Goal: Transaction & Acquisition: Obtain resource

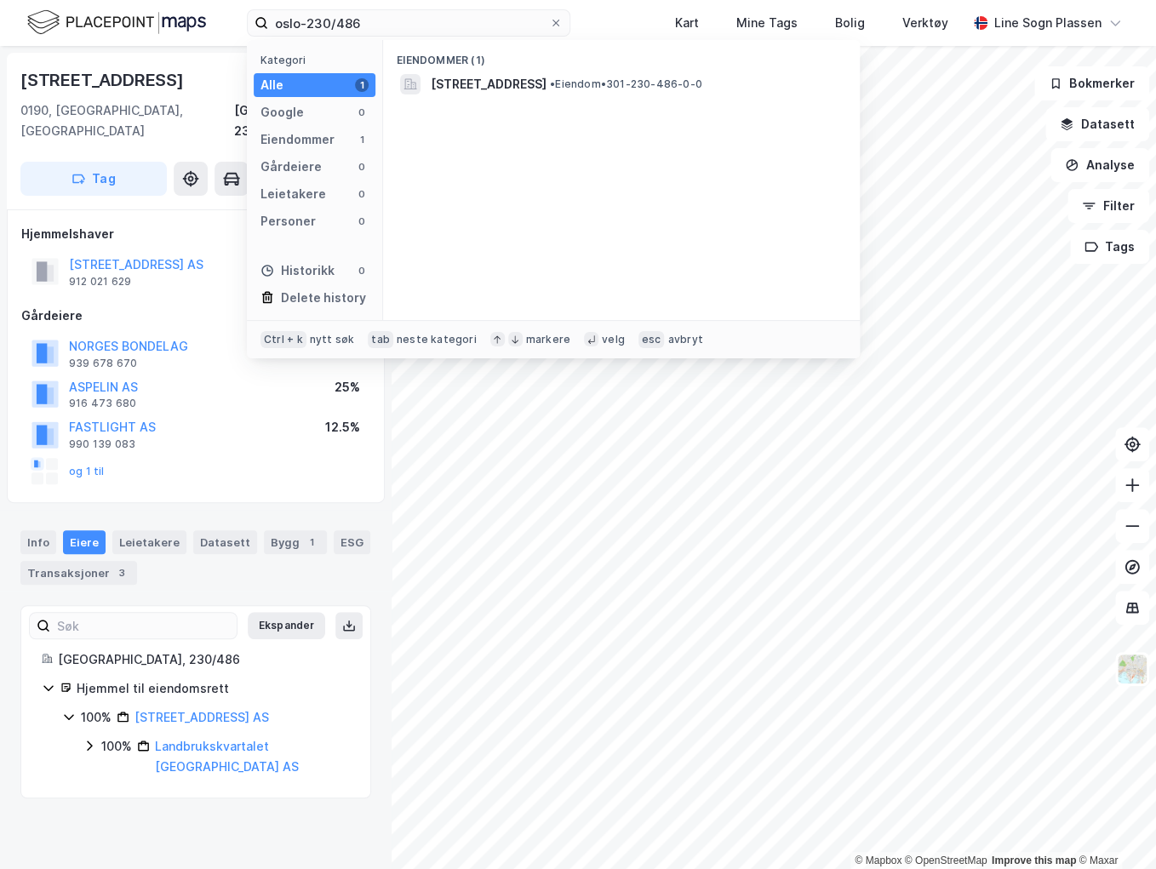
click at [334, 24] on input "oslo-230/486" at bounding box center [408, 23] width 281 height 26
type input "oslo-230/278"
click at [447, 85] on span "[STREET_ADDRESS]" at bounding box center [489, 84] width 116 height 20
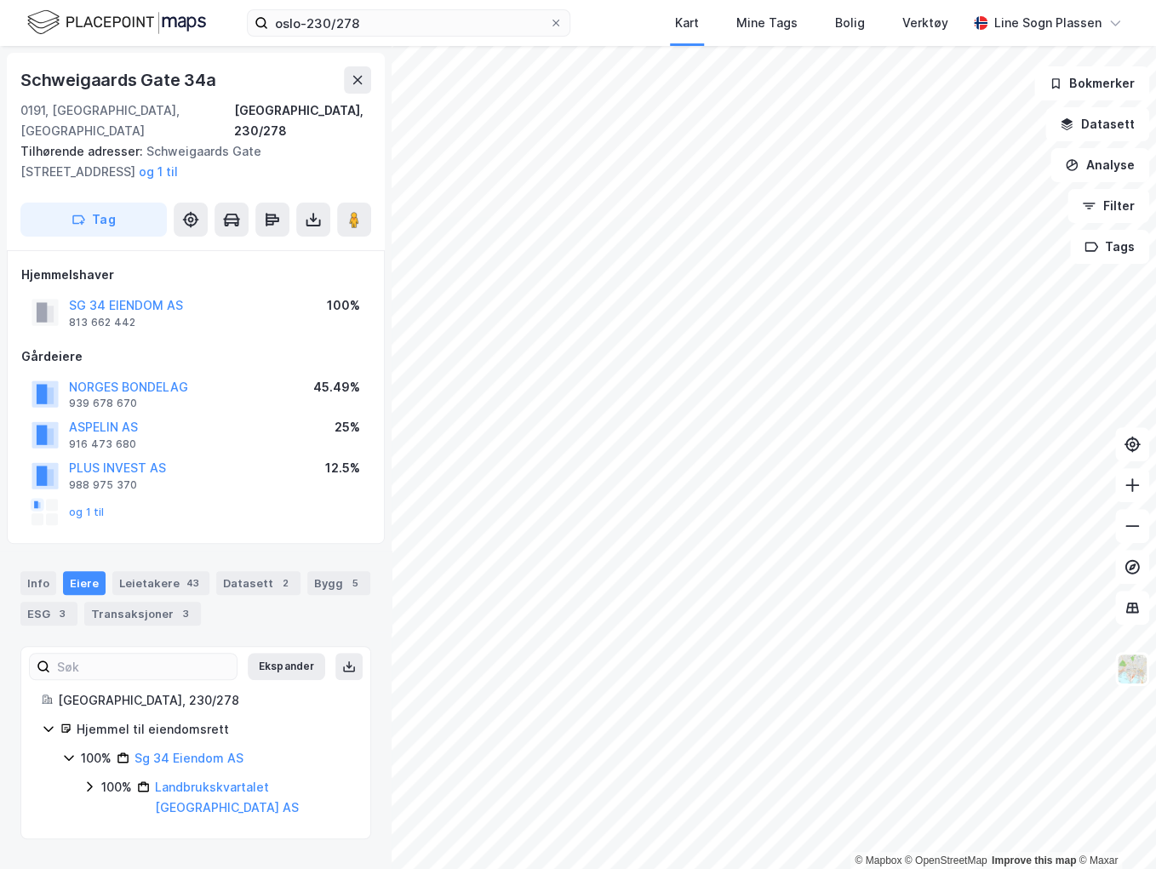
click at [294, 203] on div "Tag" at bounding box center [195, 220] width 351 height 34
click at [305, 211] on icon at bounding box center [313, 219] width 17 height 17
click at [258, 240] on div "Last ned grunnbok" at bounding box center [239, 253] width 181 height 27
